Goal: Information Seeking & Learning: Learn about a topic

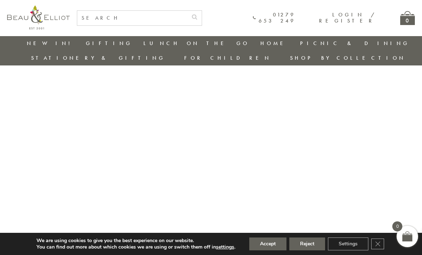
scroll to position [4, 0]
click at [176, 20] on input "text" at bounding box center [132, 18] width 110 height 15
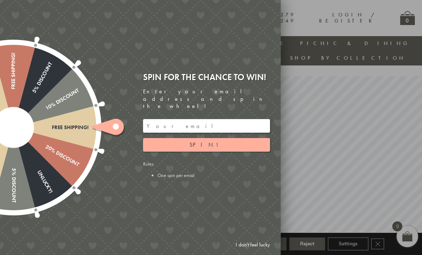
type input "Lucy boxes"
click at [195, 16] on button "submit" at bounding box center [195, 16] width 14 height 11
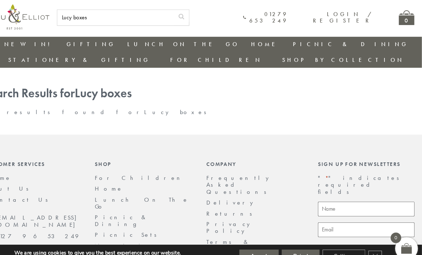
scroll to position [0, 5]
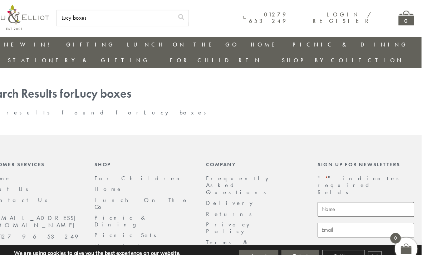
click at [348, 232] on label "By signing up you are agreeing to be contacted regarding the Beau & [PERSON_NAM…" at bounding box center [375, 241] width 80 height 19
click at [329, 238] on input "By signing up you are agreeing to be contacted regarding the Beau & [PERSON_NAM…" at bounding box center [326, 240] width 5 height 5
radio input "true"
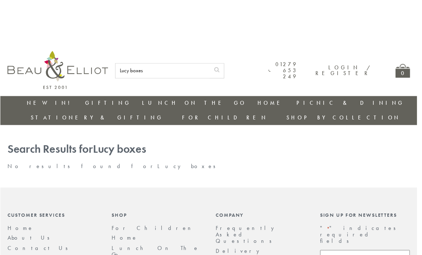
scroll to position [3, 5]
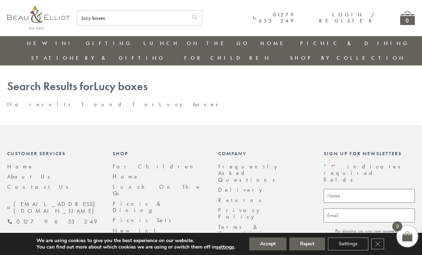
click at [123, 25] on input "Lucy boxes" at bounding box center [132, 18] width 110 height 15
type input "Lunch boxes"
click at [190, 16] on button "submit" at bounding box center [195, 16] width 14 height 11
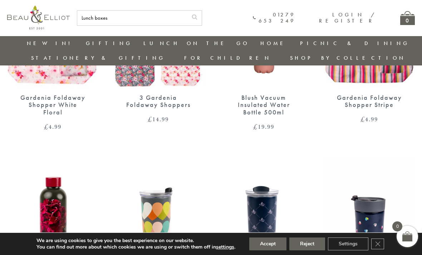
scroll to position [718, 0]
